Goal: Task Accomplishment & Management: Manage account settings

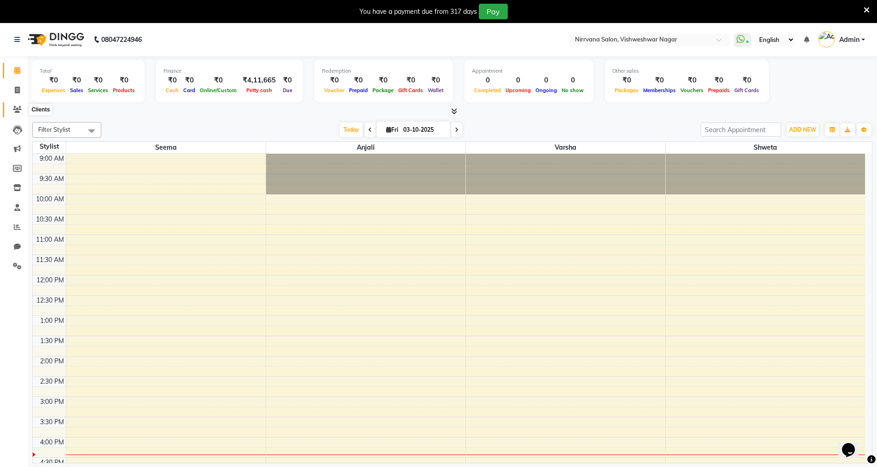
click at [13, 106] on icon at bounding box center [17, 109] width 9 height 7
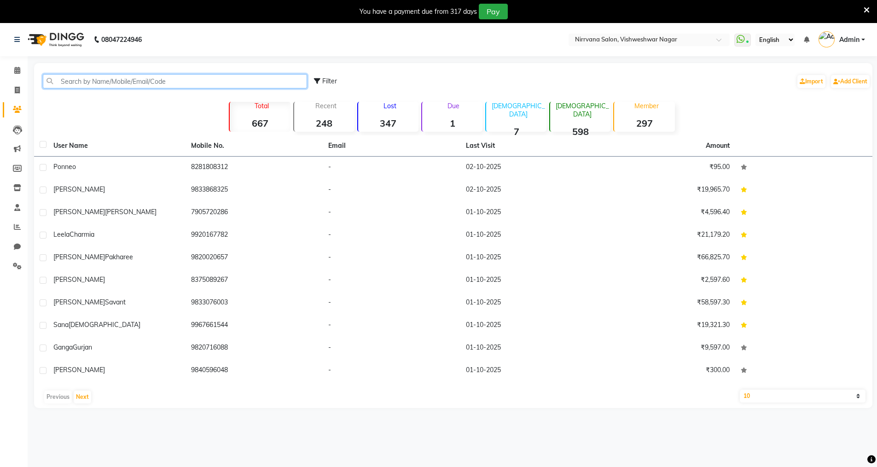
drag, startPoint x: 81, startPoint y: 86, endPoint x: 80, endPoint y: 80, distance: 5.5
click at [81, 85] on input "text" at bounding box center [175, 81] width 264 height 14
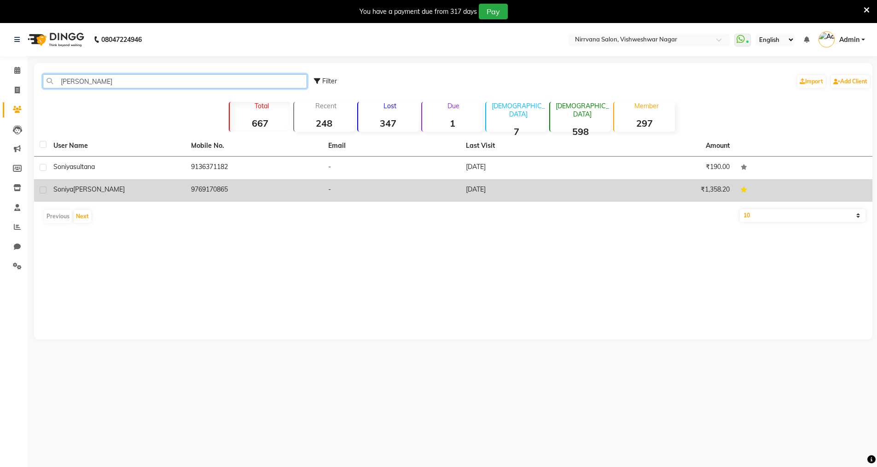
type input "soniya"
click at [214, 191] on td "9769170865" at bounding box center [255, 190] width 138 height 23
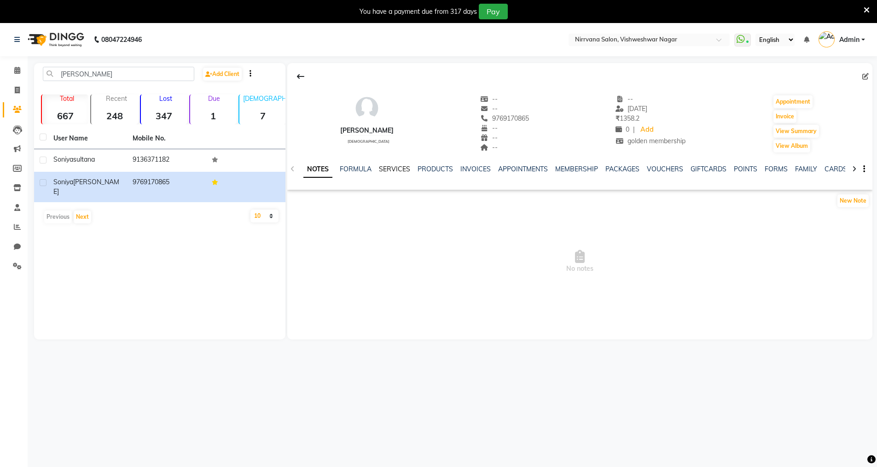
click at [383, 170] on link "SERVICES" at bounding box center [394, 169] width 31 height 8
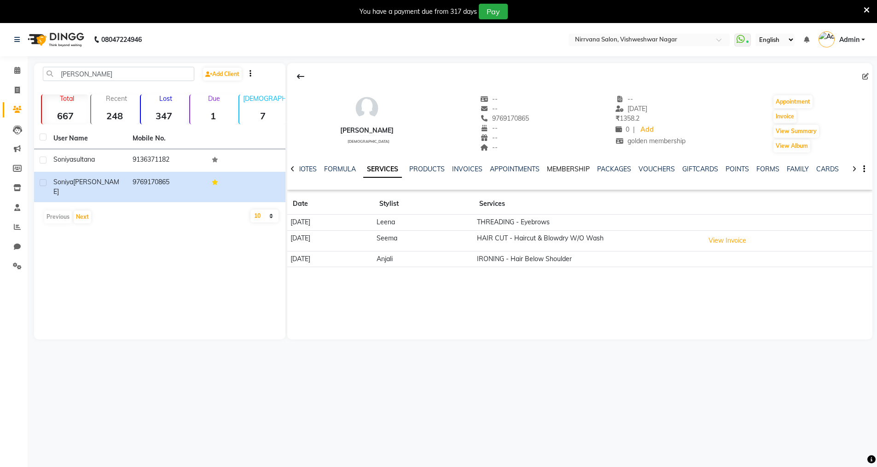
click at [551, 169] on link "MEMBERSHIP" at bounding box center [568, 169] width 43 height 8
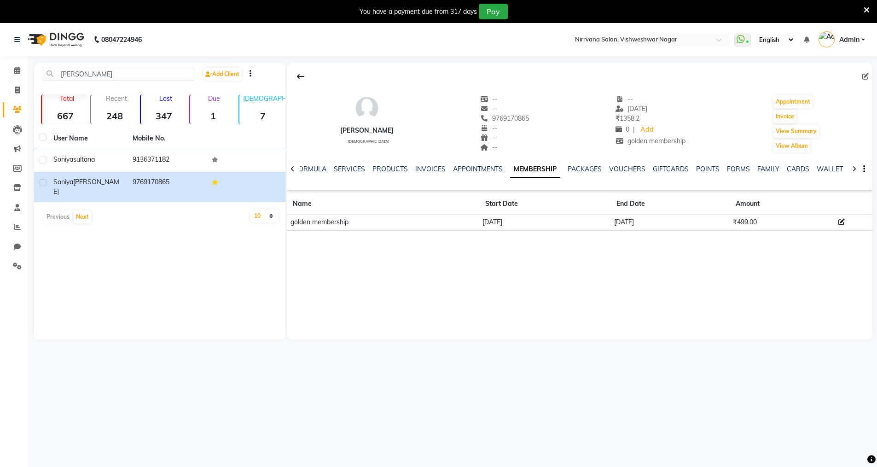
click at [867, 8] on icon at bounding box center [867, 10] width 6 height 8
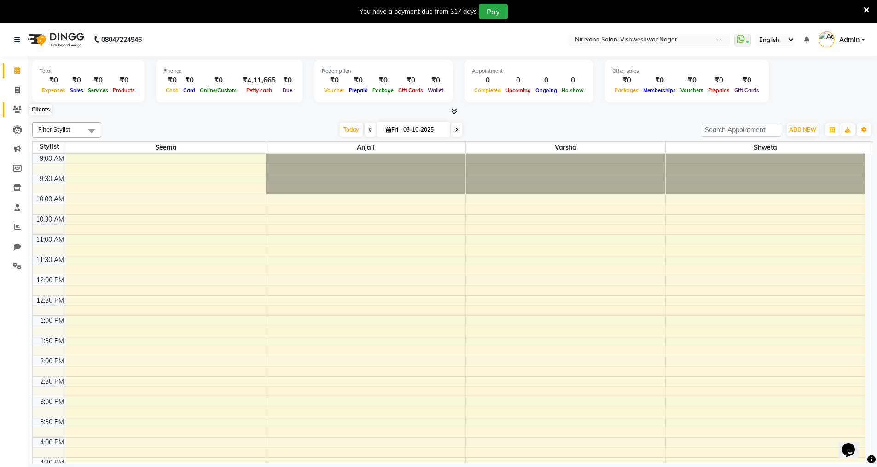
click at [18, 109] on icon at bounding box center [17, 109] width 9 height 7
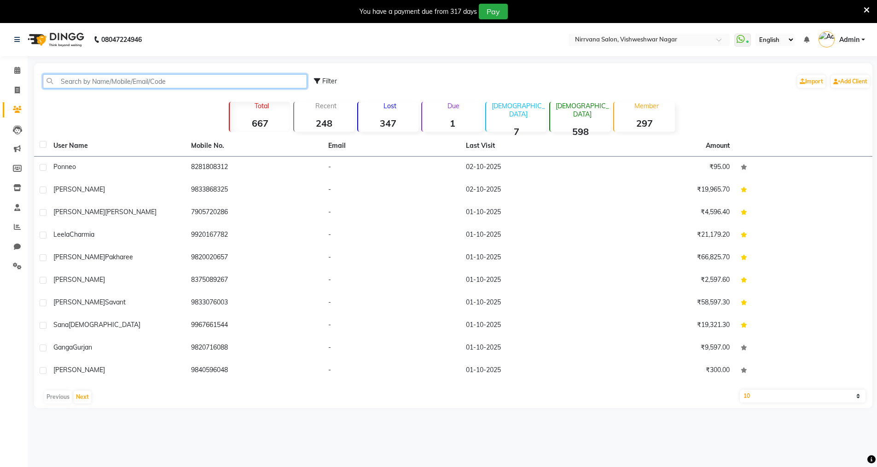
click at [66, 82] on input "text" at bounding box center [175, 81] width 264 height 14
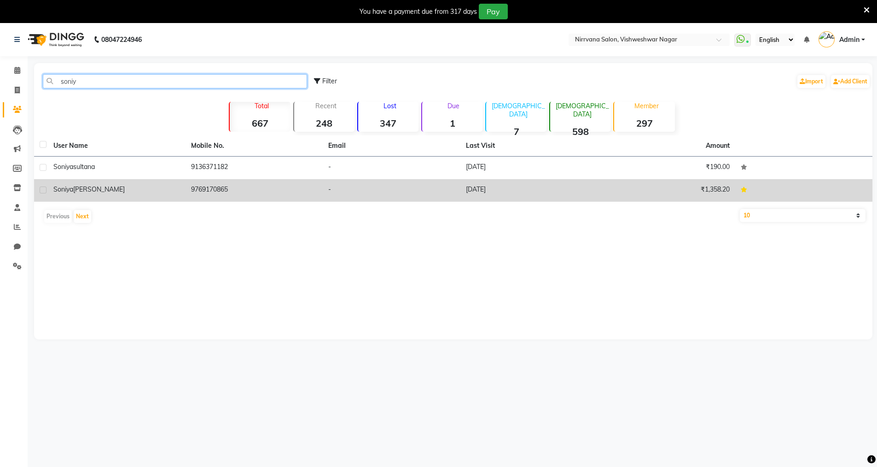
type input "soniy"
click at [143, 194] on div "[PERSON_NAME]" at bounding box center [116, 190] width 127 height 10
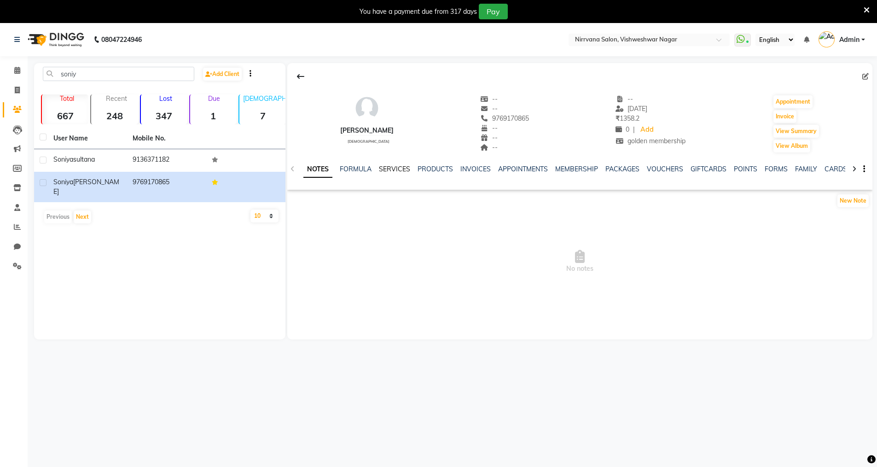
click at [399, 165] on link "SERVICES" at bounding box center [394, 169] width 31 height 8
